Goal: Information Seeking & Learning: Learn about a topic

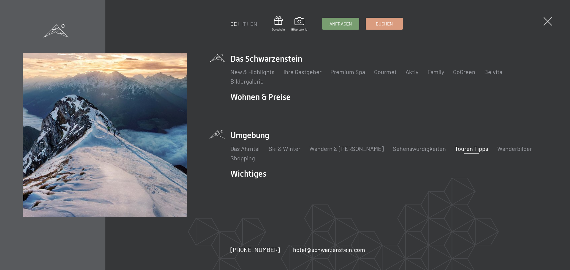
click at [454, 148] on link "Touren Tipps" at bounding box center [471, 148] width 34 height 7
click at [454, 149] on link "Touren Tipps" at bounding box center [471, 148] width 34 height 7
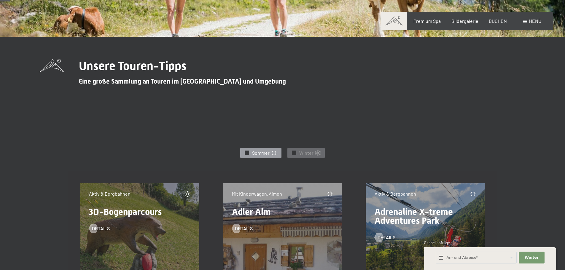
scroll to position [178, 0]
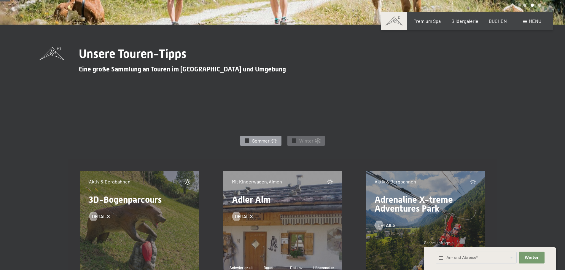
click at [248, 139] on span "✓" at bounding box center [247, 141] width 2 height 4
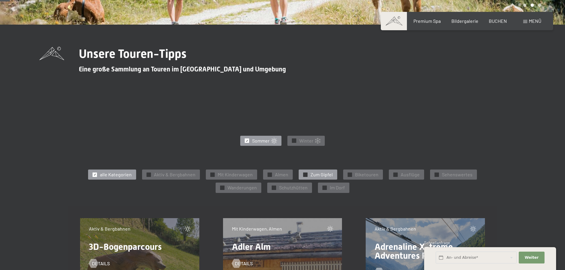
click at [305, 174] on span "✓" at bounding box center [305, 175] width 2 height 4
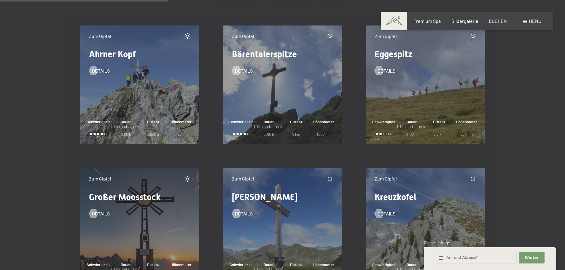
scroll to position [415, 0]
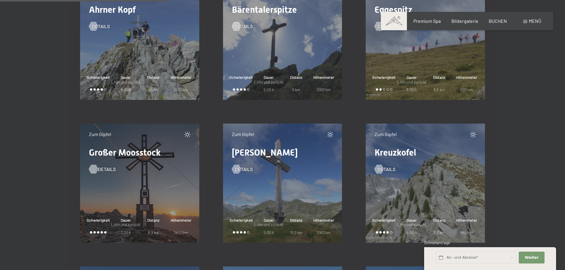
click at [94, 171] on div at bounding box center [93, 169] width 5 height 9
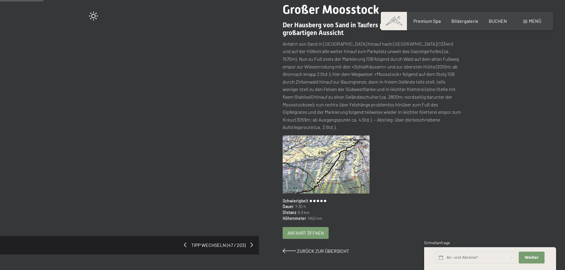
scroll to position [89, 0]
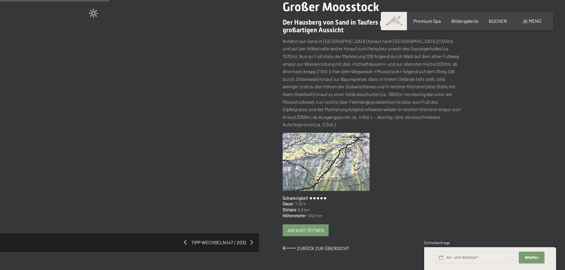
click at [317, 134] on img at bounding box center [326, 162] width 87 height 58
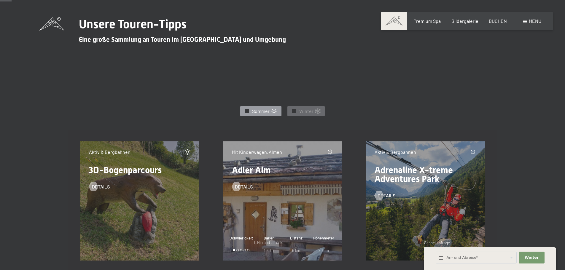
scroll to position [208, 0]
click at [247, 112] on span "✓" at bounding box center [247, 111] width 2 height 4
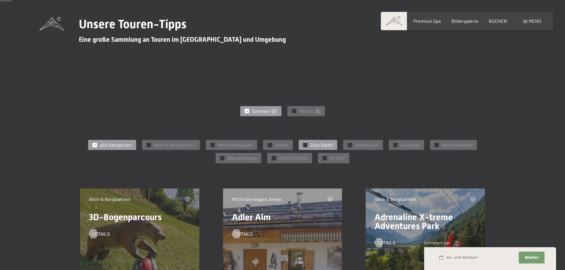
click at [307, 144] on div at bounding box center [305, 145] width 4 height 4
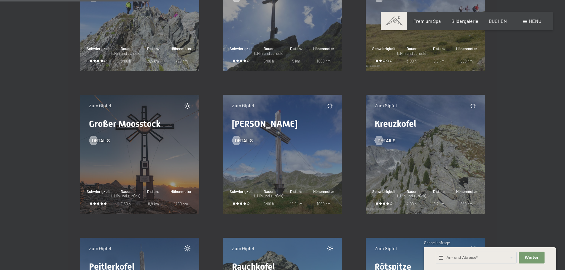
scroll to position [445, 0]
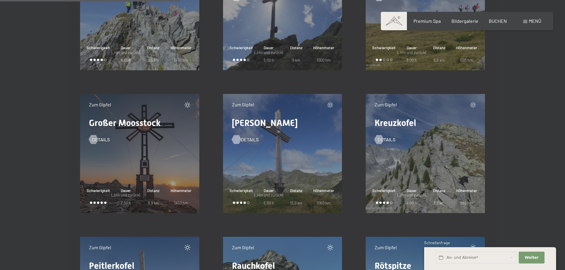
click at [234, 140] on div at bounding box center [236, 139] width 5 height 9
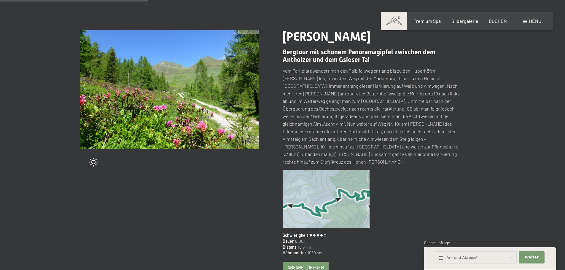
scroll to position [178, 0]
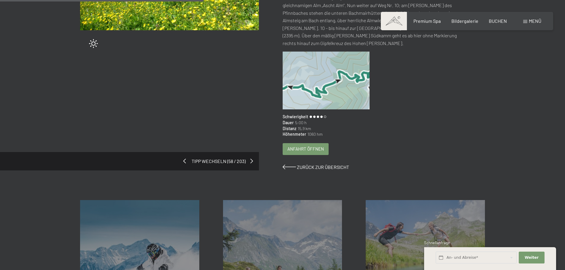
click at [184, 159] on span at bounding box center [184, 161] width 3 height 5
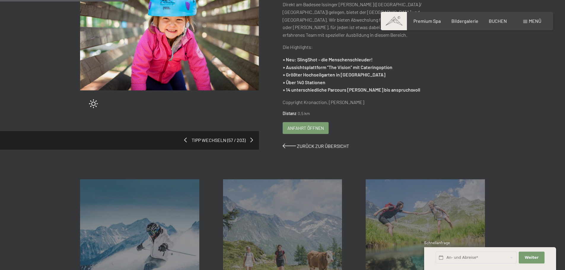
scroll to position [119, 0]
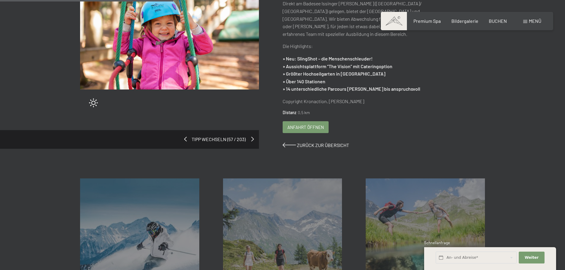
click at [250, 133] on div "Tipp wechseln (57 / 203)" at bounding box center [129, 139] width 259 height 18
click at [325, 142] on span "Zurück zur Übersicht" at bounding box center [323, 145] width 52 height 6
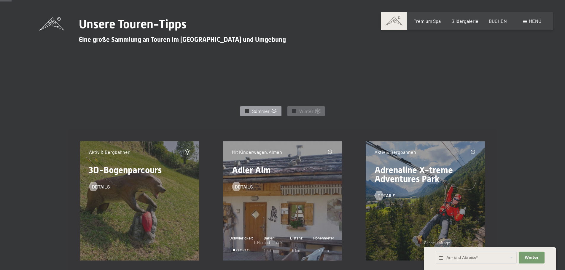
scroll to position [208, 0]
click at [248, 111] on span "✓" at bounding box center [247, 111] width 2 height 4
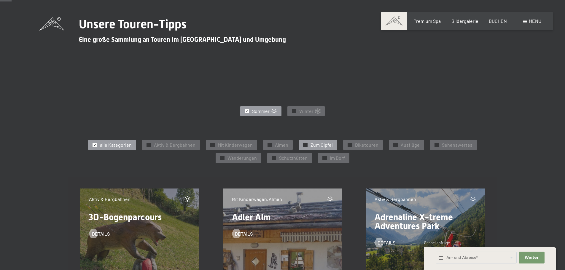
click at [309, 145] on div "✓ Zum Gipfel" at bounding box center [318, 145] width 39 height 10
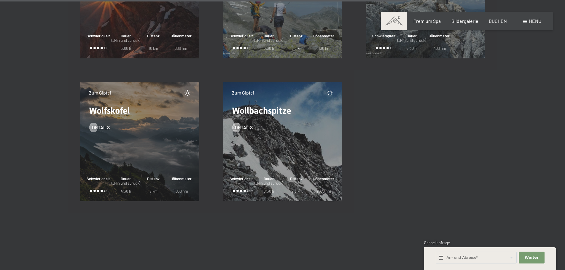
scroll to position [1038, 0]
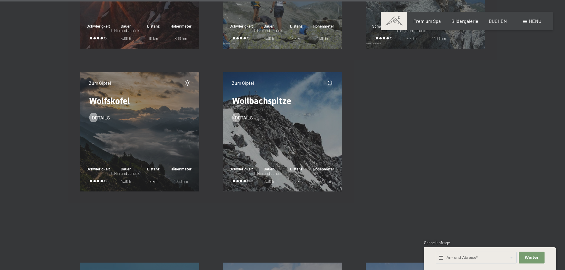
click at [123, 141] on div "Zum Gipfel Wolfskofel Details Schwierigkeit Dauer (_Hin und zurück) 4:30 h Dist…" at bounding box center [139, 131] width 119 height 119
click at [92, 120] on div at bounding box center [93, 117] width 5 height 9
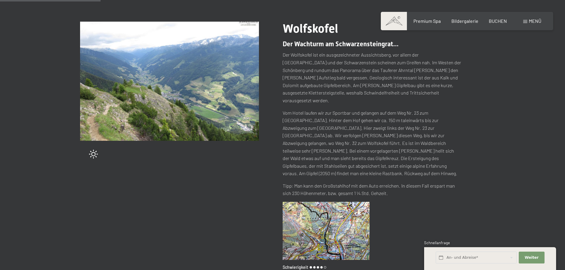
scroll to position [59, 0]
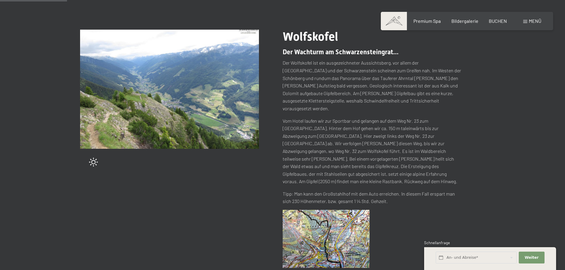
click at [336, 231] on img at bounding box center [326, 239] width 87 height 58
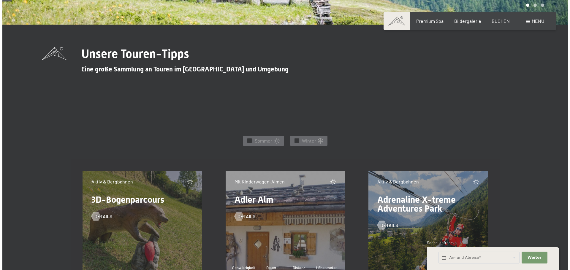
scroll to position [59, 0]
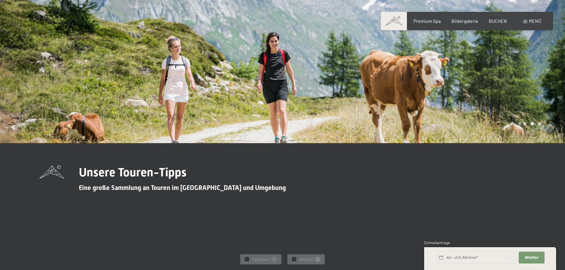
click at [528, 21] on div "Menü" at bounding box center [532, 21] width 18 height 7
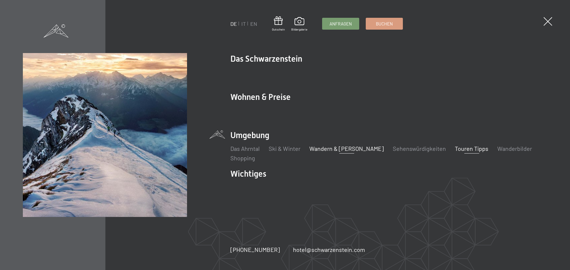
click at [339, 149] on link "Wandern & [PERSON_NAME]" at bounding box center [346, 148] width 74 height 7
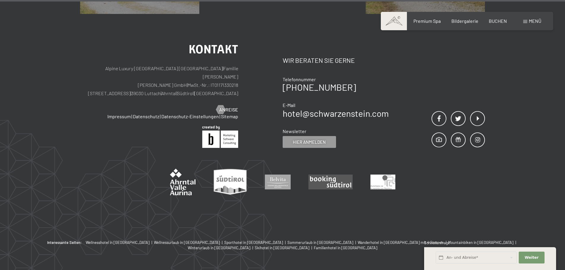
scroll to position [3728, 0]
